Goal: Information Seeking & Learning: Learn about a topic

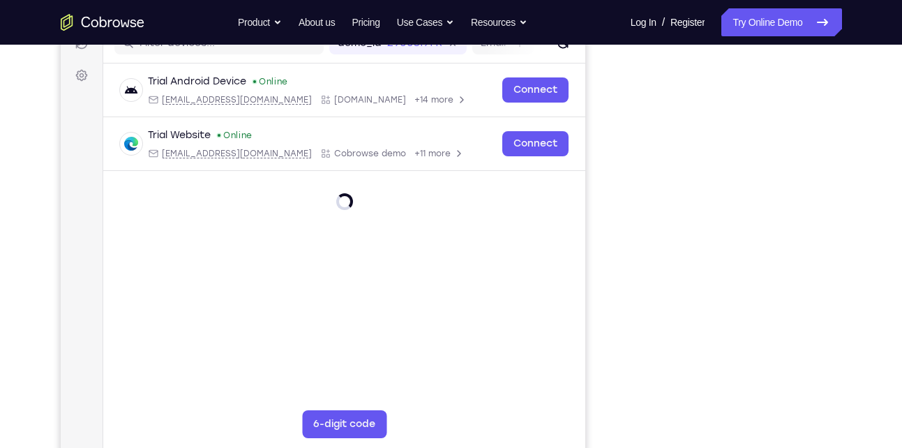
scroll to position [183, 0]
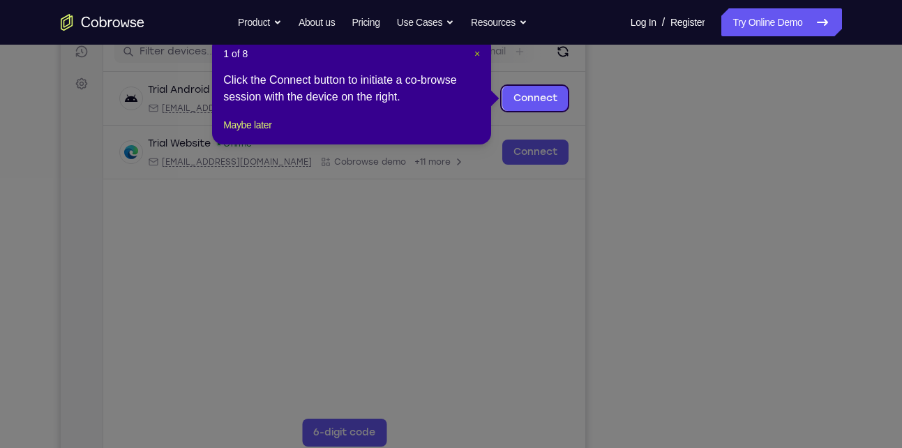
click at [474, 53] on span "×" at bounding box center [477, 53] width 6 height 11
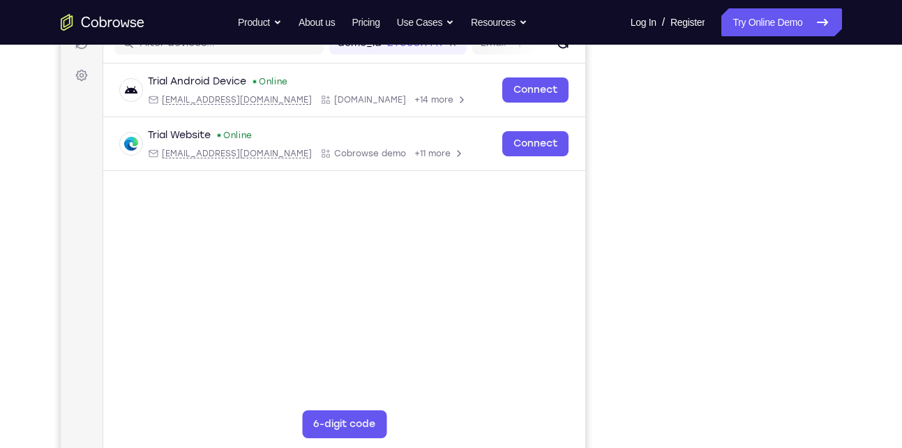
scroll to position [190, 0]
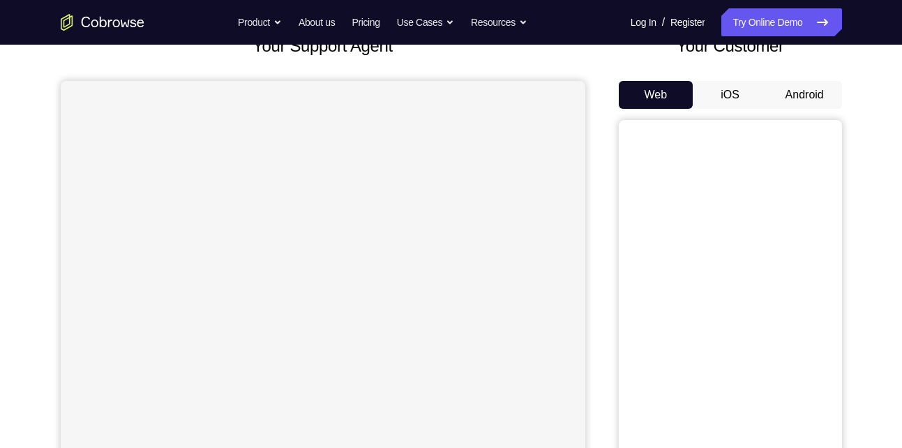
scroll to position [100, 0]
click at [816, 88] on button "Android" at bounding box center [804, 96] width 75 height 28
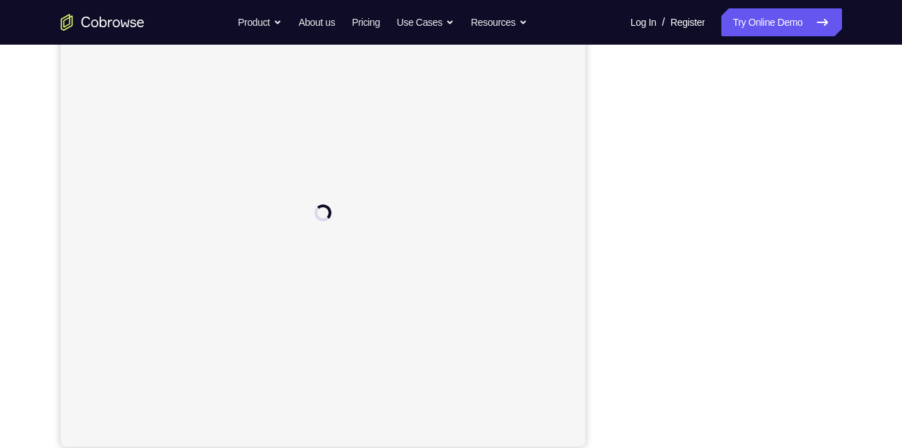
scroll to position [0, 0]
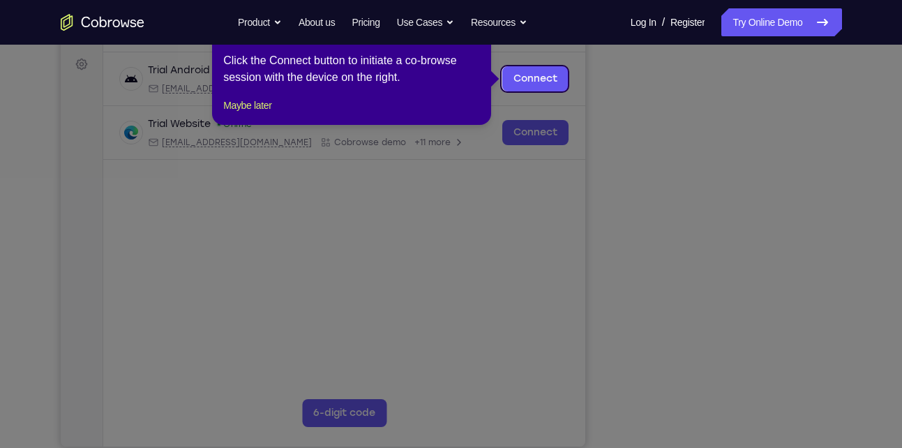
click at [727, 417] on icon at bounding box center [456, 224] width 912 height 448
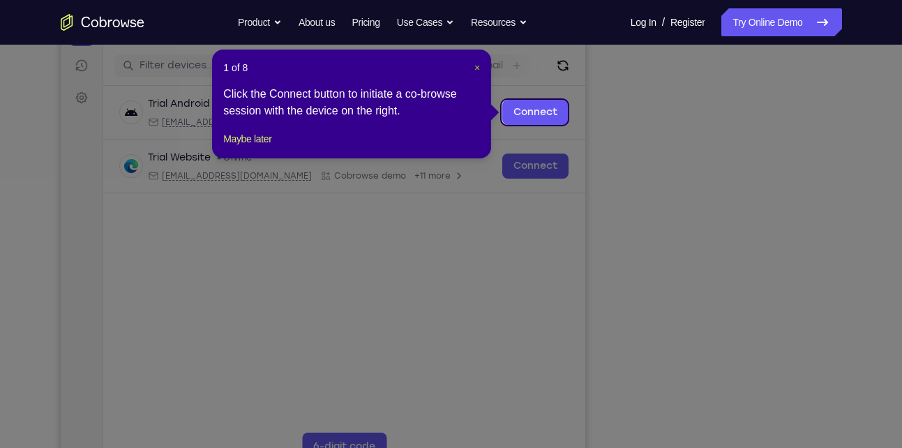
click at [477, 66] on span "×" at bounding box center [477, 67] width 6 height 11
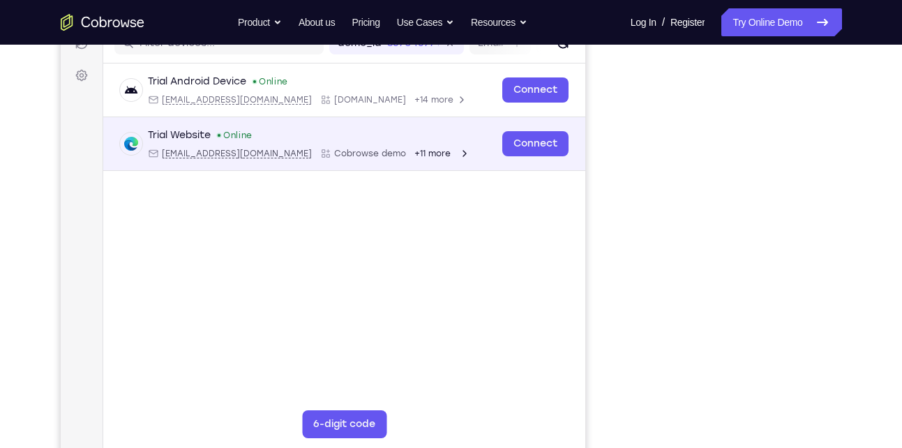
scroll to position [192, 0]
